Goal: Task Accomplishment & Management: Manage account settings

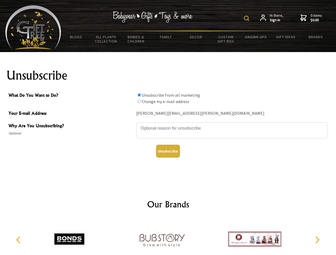
click at [247, 18] on img at bounding box center [246, 18] width 5 height 5
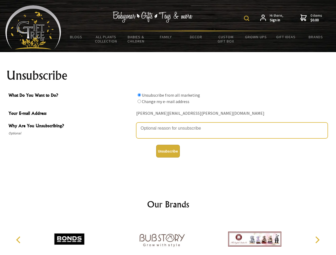
click at [168, 124] on textarea "Why Are You Unsubscribing?" at bounding box center [231, 131] width 191 height 16
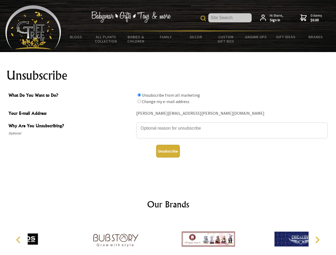
click at [139, 95] on input "What Do You Want to Do?" at bounding box center [138, 94] width 3 height 3
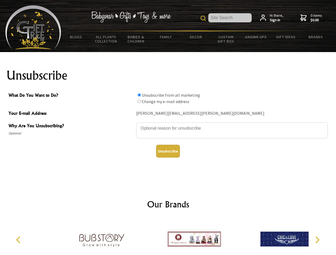
click at [139, 101] on input "What Do You Want to Do?" at bounding box center [138, 101] width 3 height 3
radio input "true"
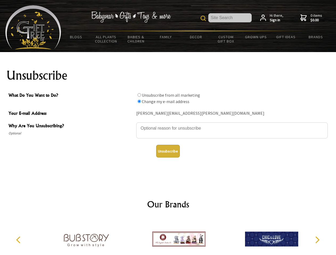
click at [168, 151] on button "Unsubscribe" at bounding box center [168, 151] width 24 height 13
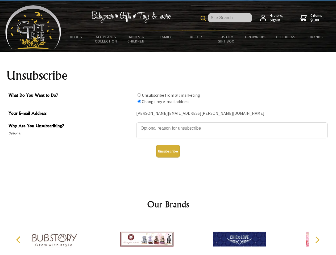
click at [168, 237] on div at bounding box center [146, 239] width 93 height 41
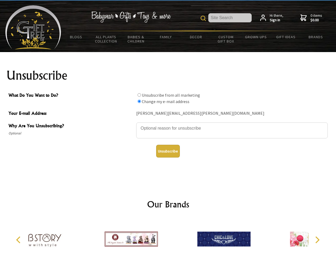
click at [19, 240] on icon "Previous" at bounding box center [18, 240] width 7 height 7
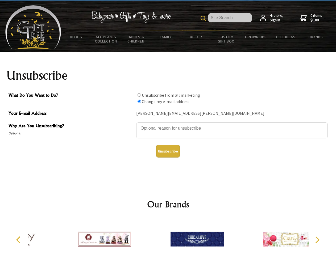
click at [317, 240] on icon "Next" at bounding box center [316, 240] width 7 height 7
